Goal: Transaction & Acquisition: Purchase product/service

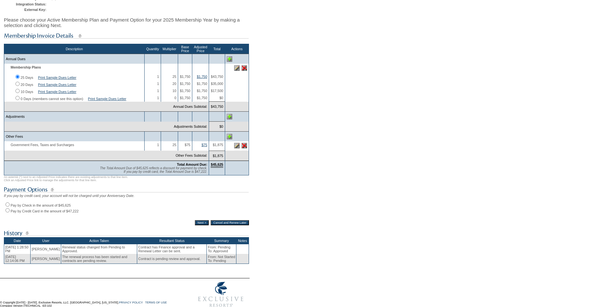
scroll to position [97, 0]
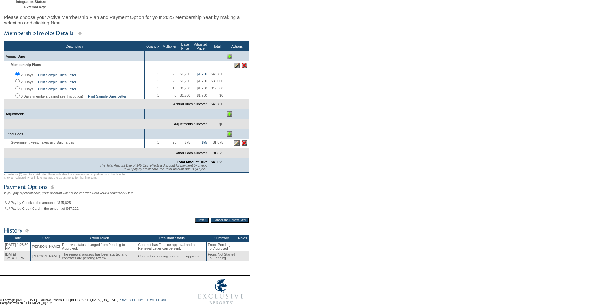
click at [7, 204] on input "Pay by Check in the amount of $45,625" at bounding box center [7, 202] width 4 height 4
radio input "true"
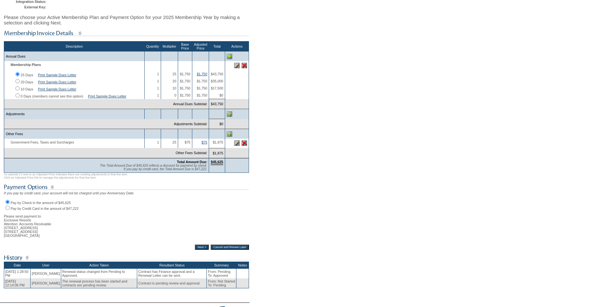
click at [197, 250] on input "Next >" at bounding box center [202, 247] width 14 height 5
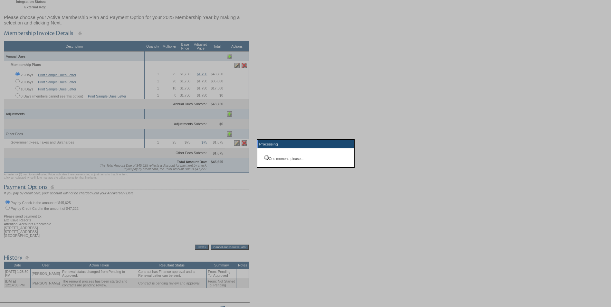
scroll to position [23, 0]
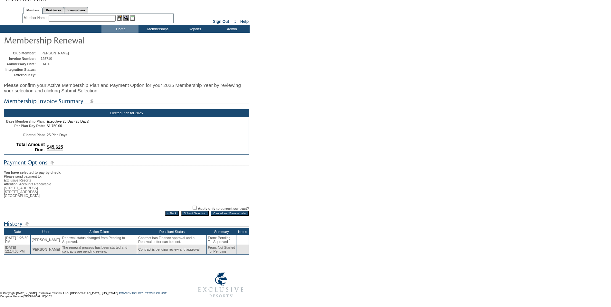
click at [192, 211] on input "Submit Selection" at bounding box center [195, 213] width 28 height 5
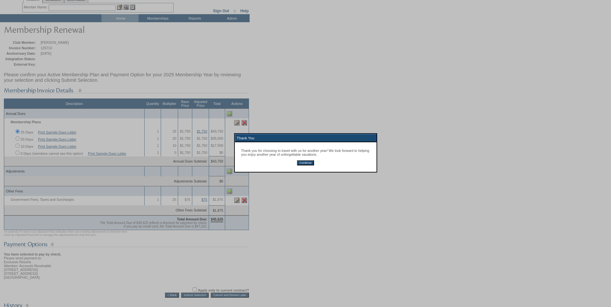
click at [304, 165] on input "Continue" at bounding box center [305, 162] width 17 height 5
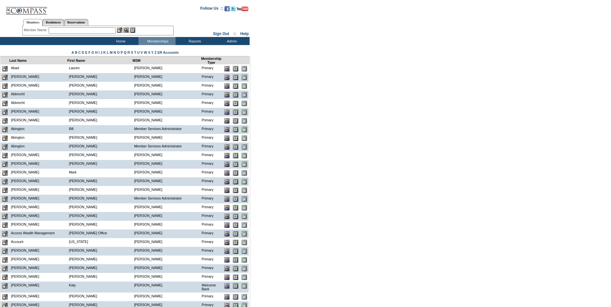
click at [59, 31] on input "text" at bounding box center [82, 30] width 67 height 6
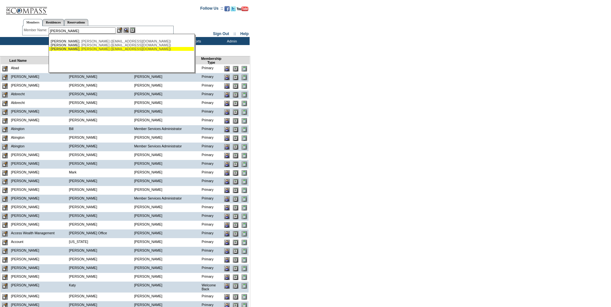
click at [62, 50] on span "[PERSON_NAME]" at bounding box center [65, 49] width 29 height 4
type input "[PERSON_NAME] ([EMAIL_ADDRESS][DOMAIN_NAME])"
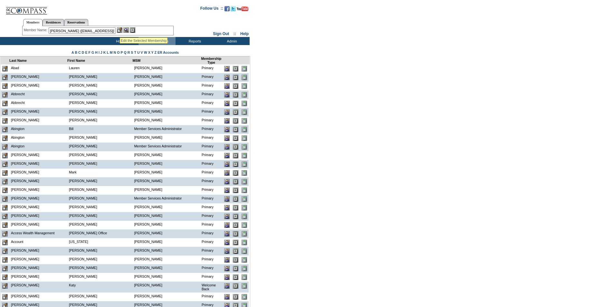
click at [120, 30] on img at bounding box center [119, 29] width 5 height 5
